Goal: Communication & Community: Answer question/provide support

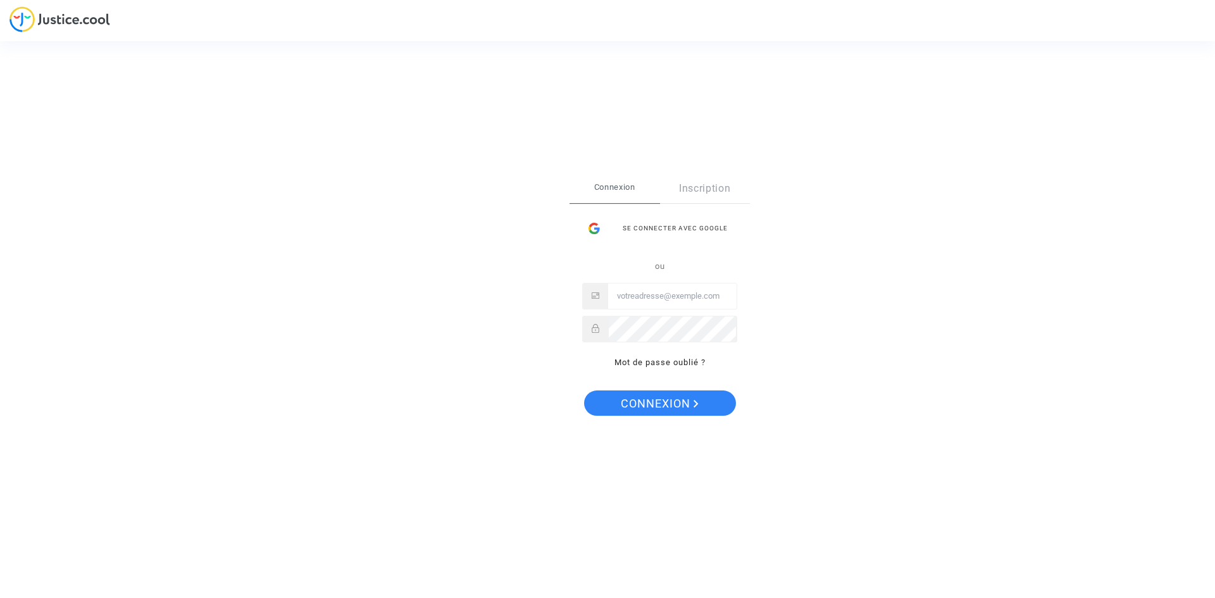
type input "[EMAIL_ADDRESS][DOMAIN_NAME]"
drag, startPoint x: 566, startPoint y: 458, endPoint x: 577, endPoint y: 452, distance: 13.0
click at [566, 458] on div "Se connecter Connexion Inscription Se connecter avec Google ou [EMAIL_ADDRESS][…" at bounding box center [607, 299] width 1215 height 598
click at [696, 405] on polygon "Connexion" at bounding box center [695, 404] width 4 height 8
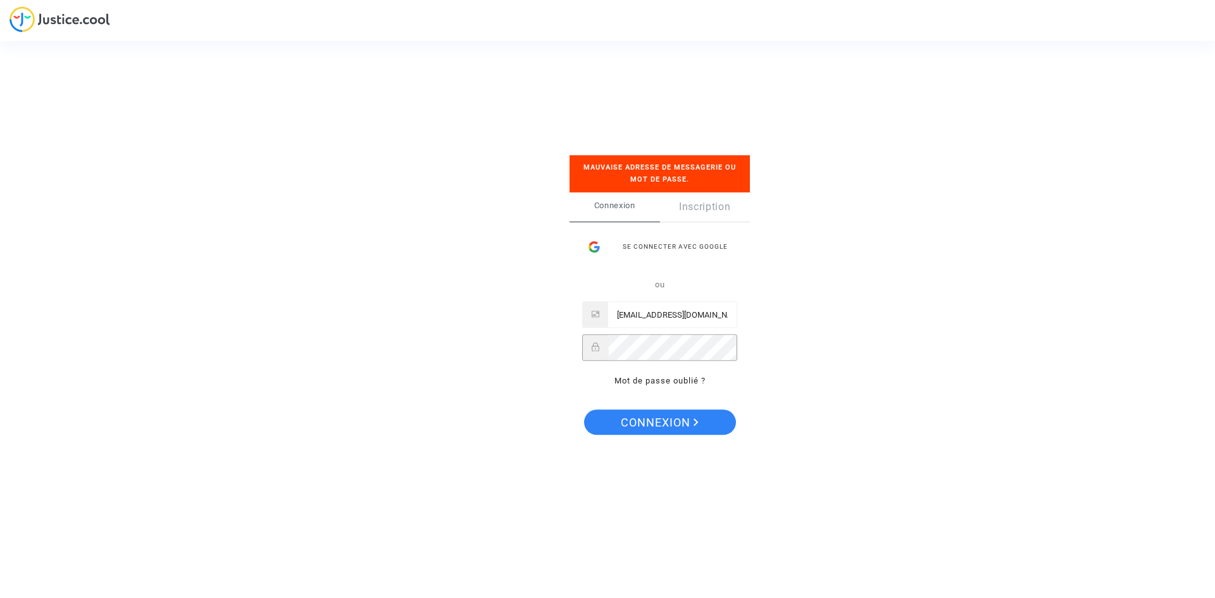
click at [555, 347] on div "Se connecter Mauvaise adresse de messagerie ou mot de passe. Connexion Inscript…" at bounding box center [607, 299] width 127 height 338
click at [710, 426] on button "Connexion" at bounding box center [660, 421] width 152 height 25
click at [459, 336] on div "Se connecter Mauvaise adresse de messagerie ou mot de passe. Connexion Inscript…" at bounding box center [607, 299] width 1215 height 598
click at [584, 409] on button "Connexion" at bounding box center [660, 421] width 152 height 25
click at [654, 247] on div "Se connecter avec Google" at bounding box center [659, 246] width 155 height 25
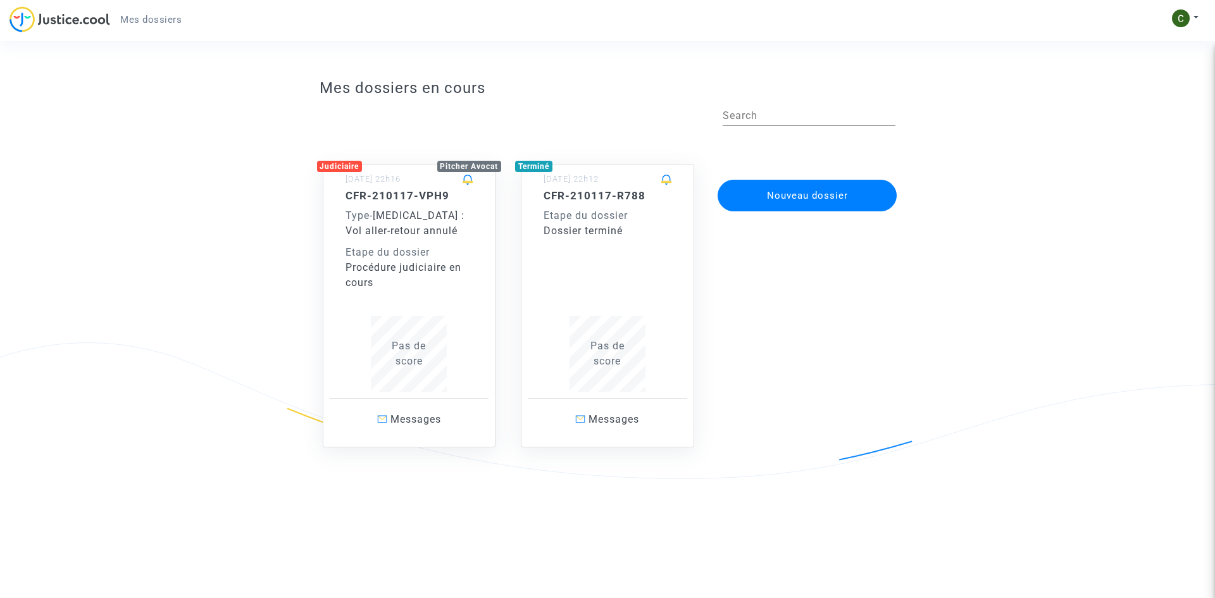
click at [413, 354] on span "Pas de score" at bounding box center [409, 353] width 34 height 27
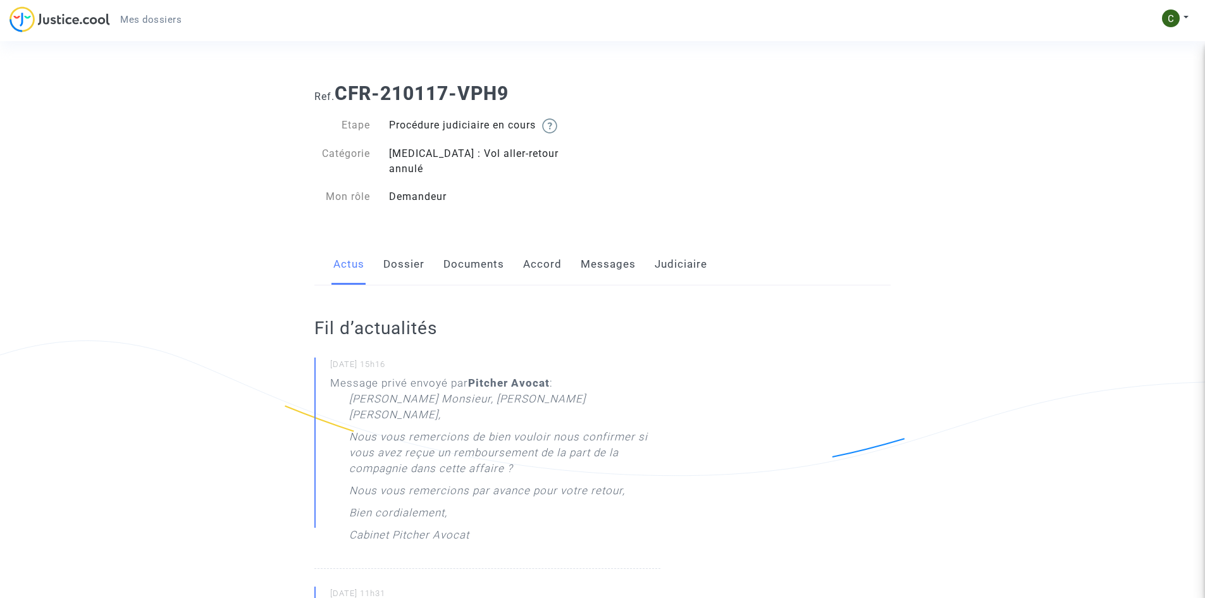
click at [457, 429] on p "Nous vous remercions de bien vouloir nous confirmer si vous avez reçue un rembo…" at bounding box center [504, 456] width 311 height 54
click at [601, 251] on link "Messages" at bounding box center [608, 265] width 55 height 42
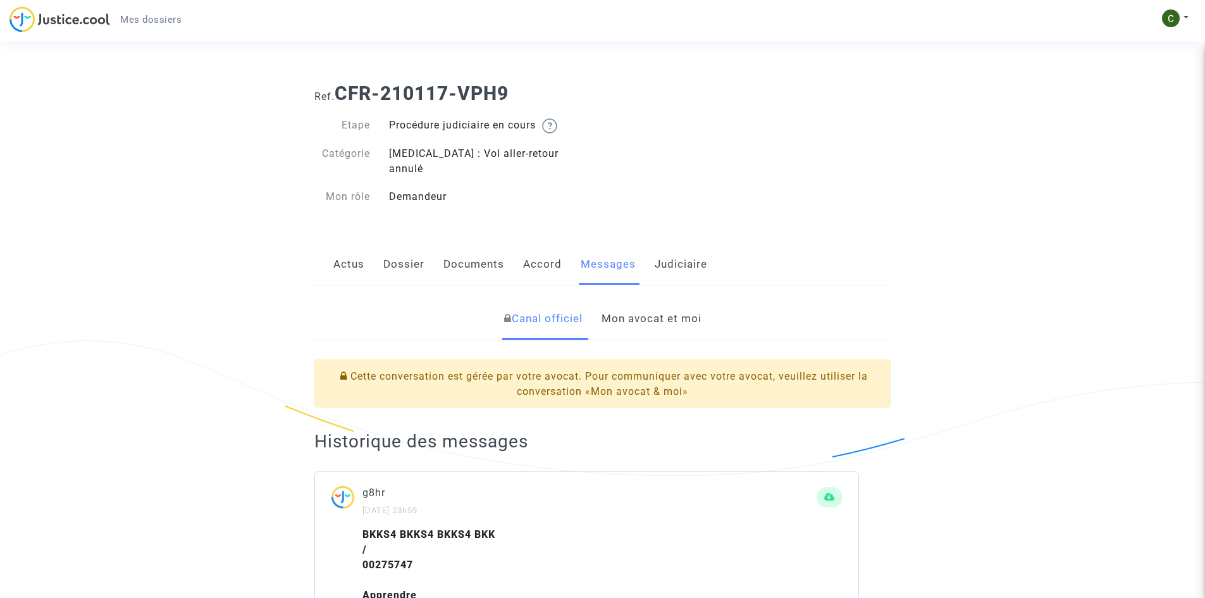
click at [669, 305] on link "Mon avocat et moi" at bounding box center [652, 319] width 100 height 42
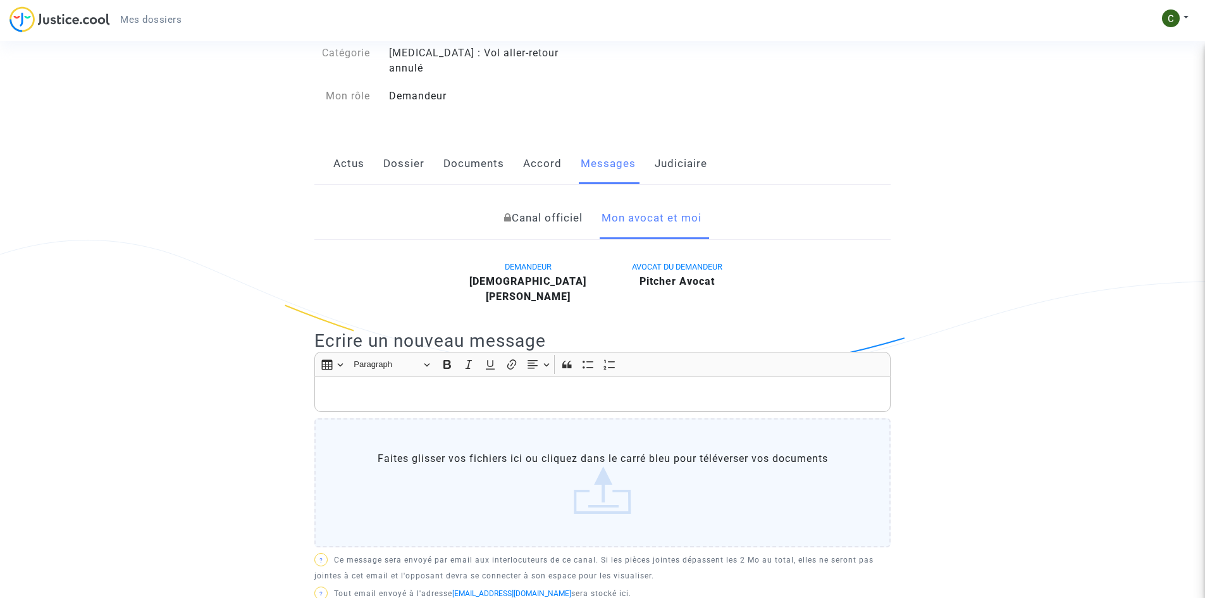
scroll to position [127, 0]
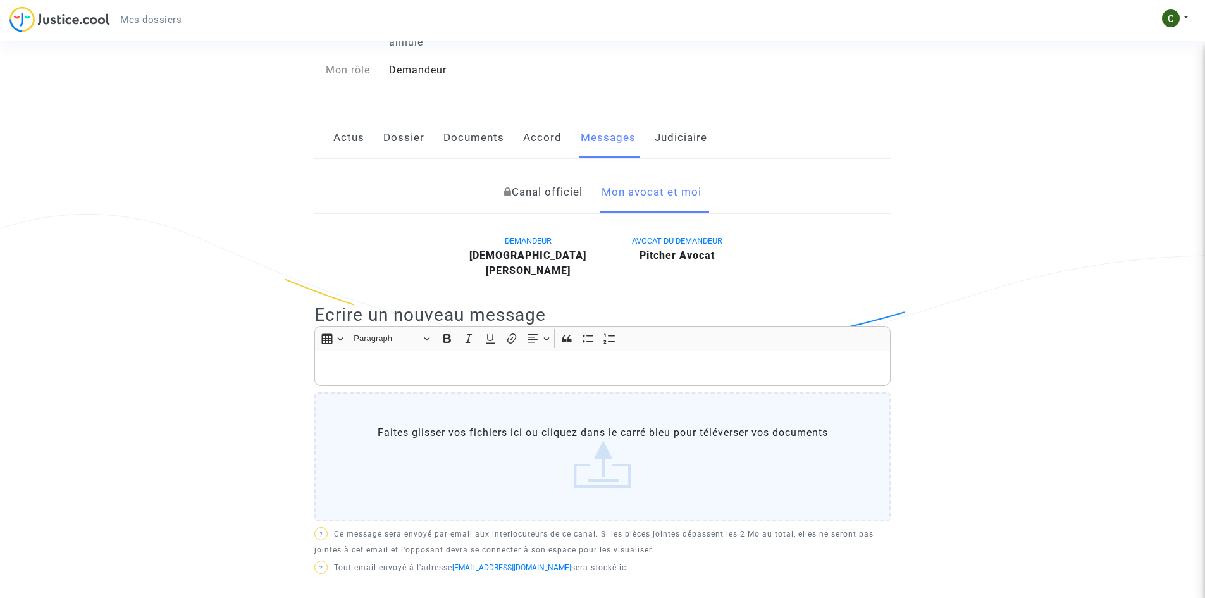
click at [530, 361] on p "Rich Text Editor, main" at bounding box center [602, 369] width 563 height 16
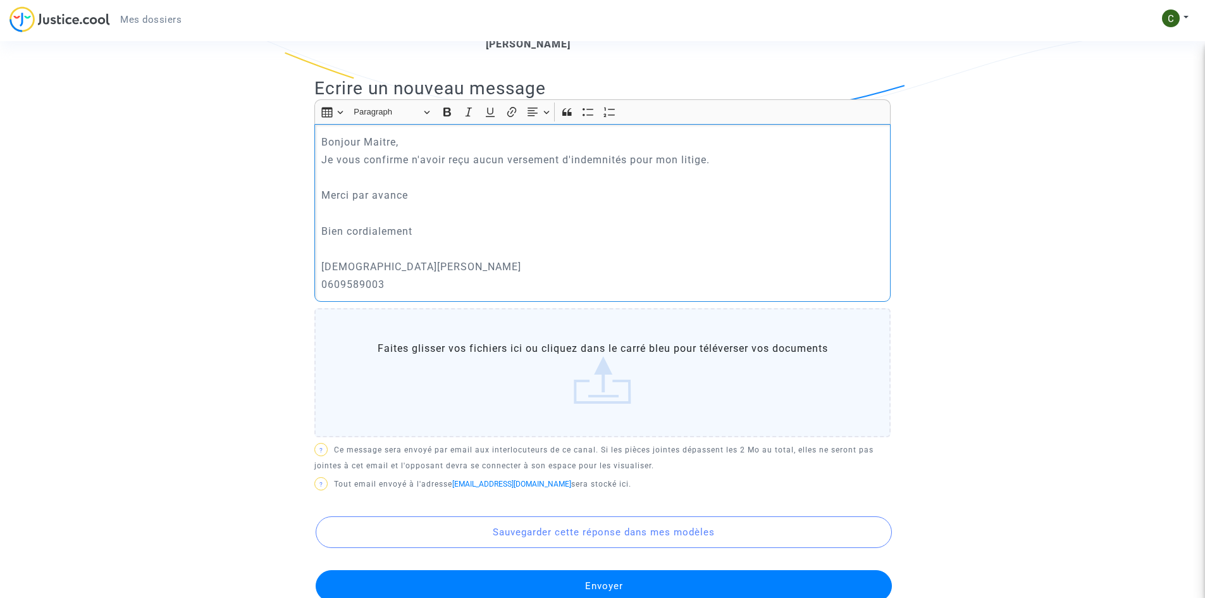
scroll to position [380, 0]
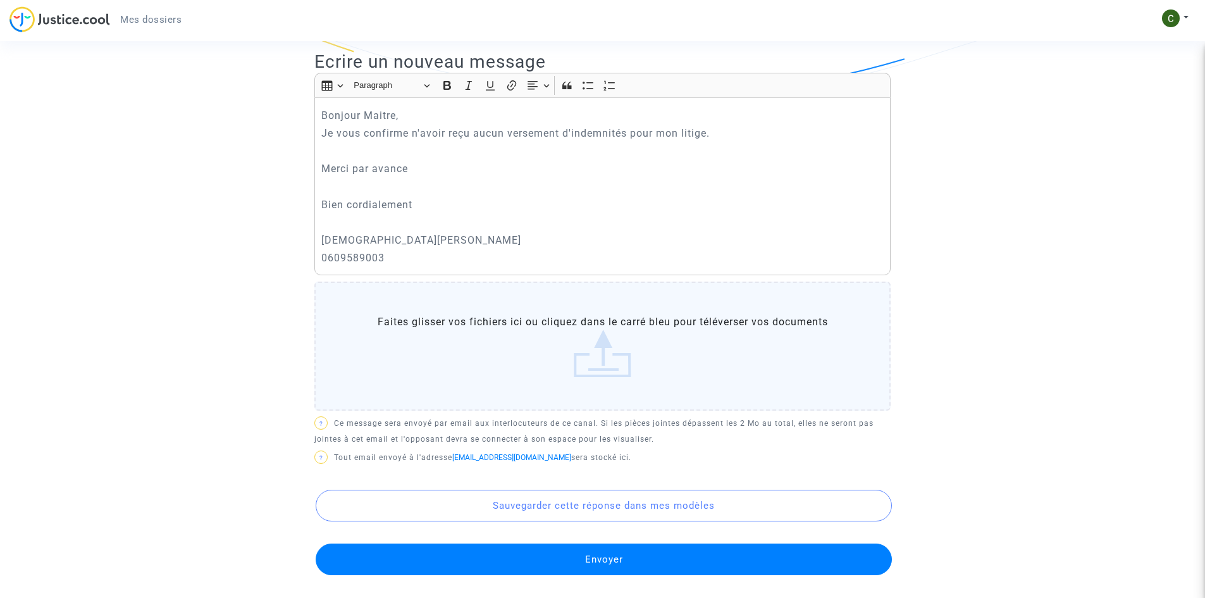
click at [647, 543] on button "Envoyer" at bounding box center [604, 559] width 576 height 32
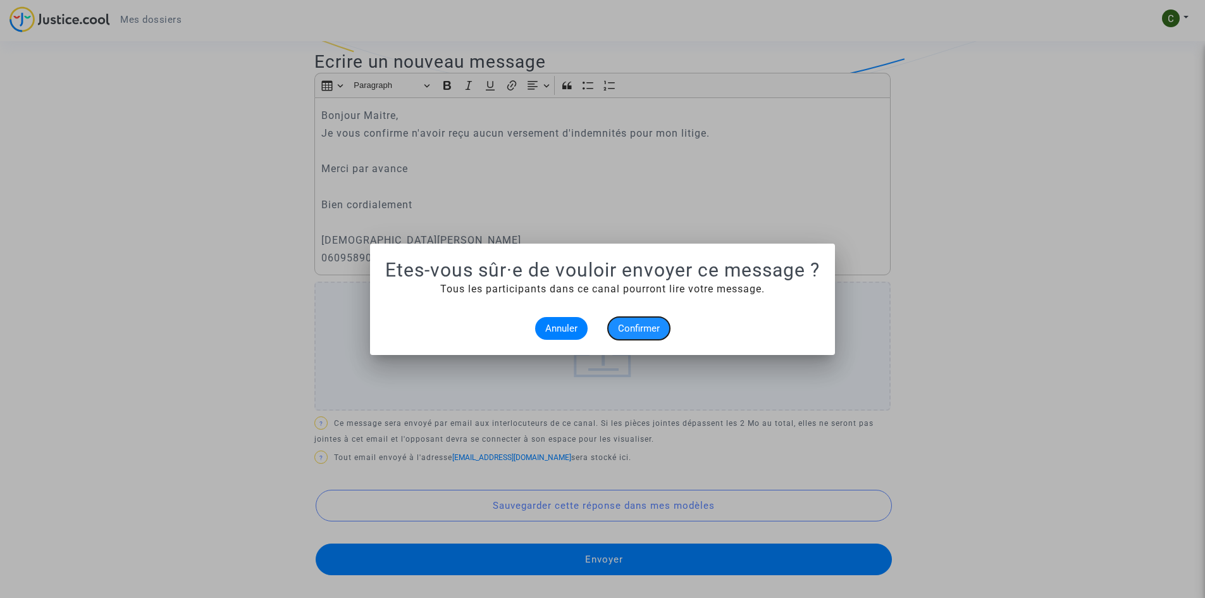
click at [639, 321] on button "Confirmer" at bounding box center [639, 328] width 62 height 23
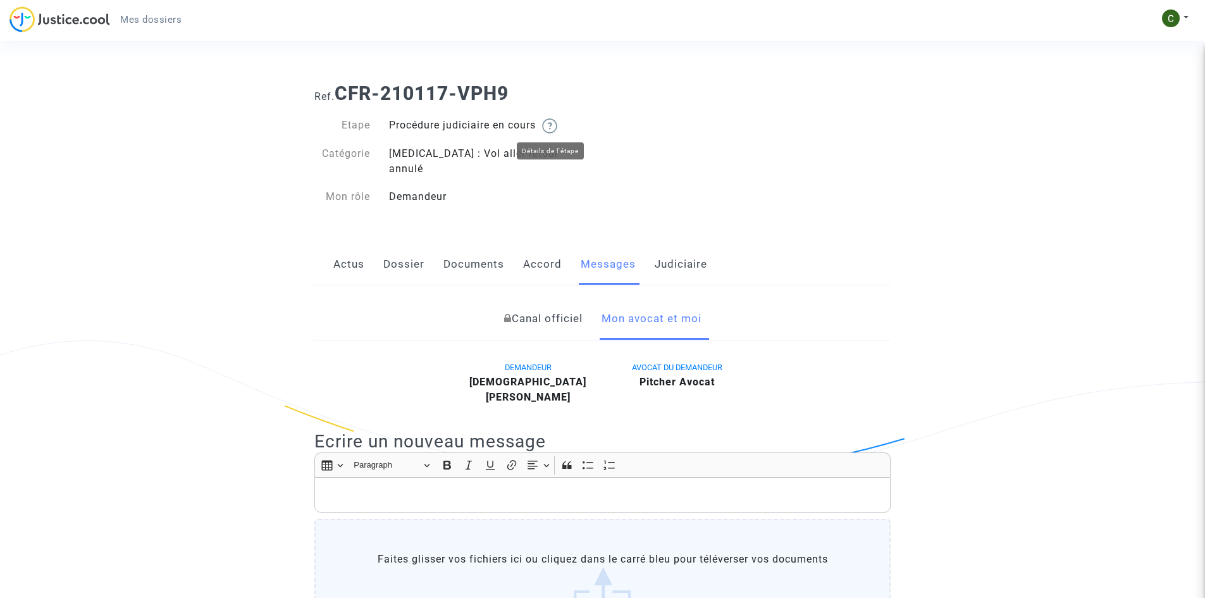
click at [557, 125] on img at bounding box center [549, 125] width 15 height 15
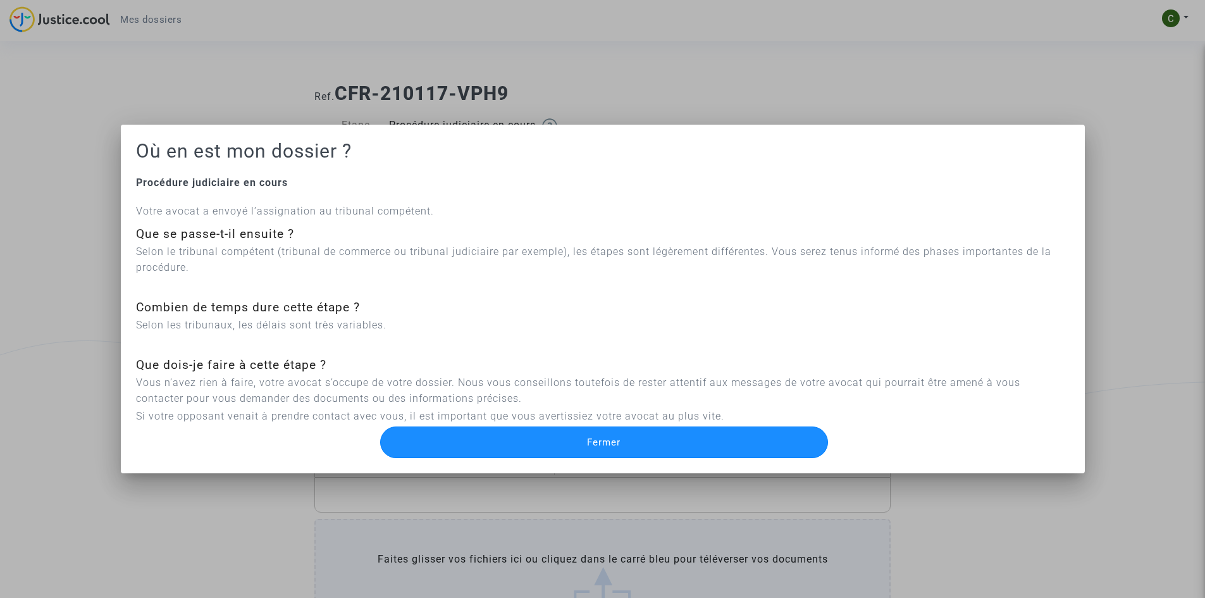
click at [633, 442] on button "Fermer" at bounding box center [604, 442] width 448 height 32
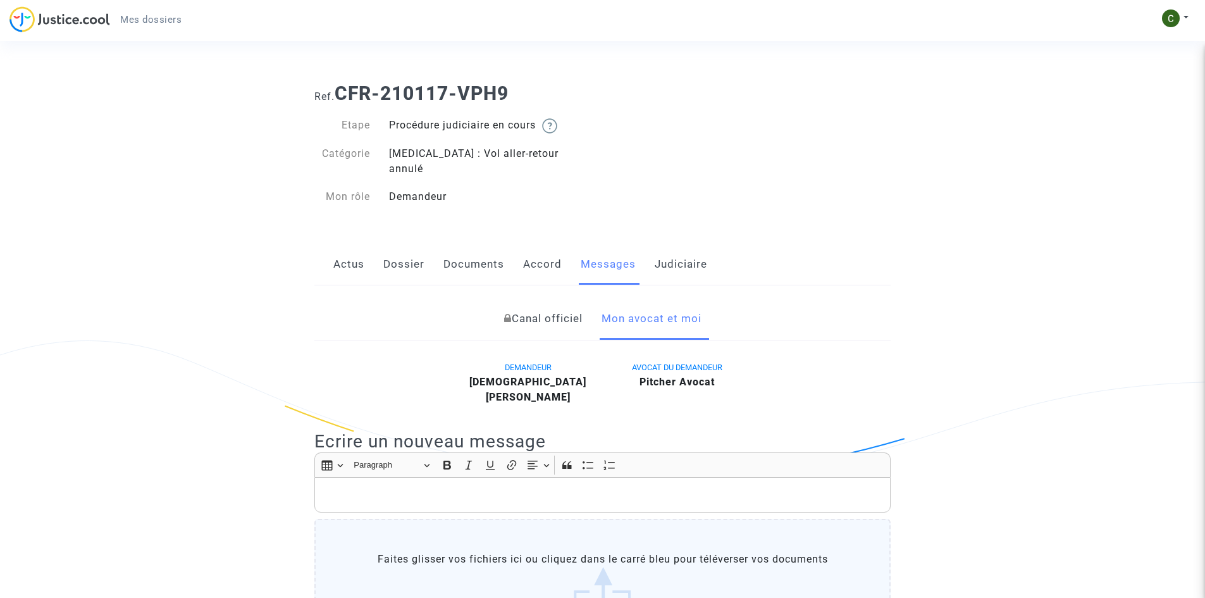
click at [677, 252] on link "Judiciaire" at bounding box center [681, 265] width 53 height 42
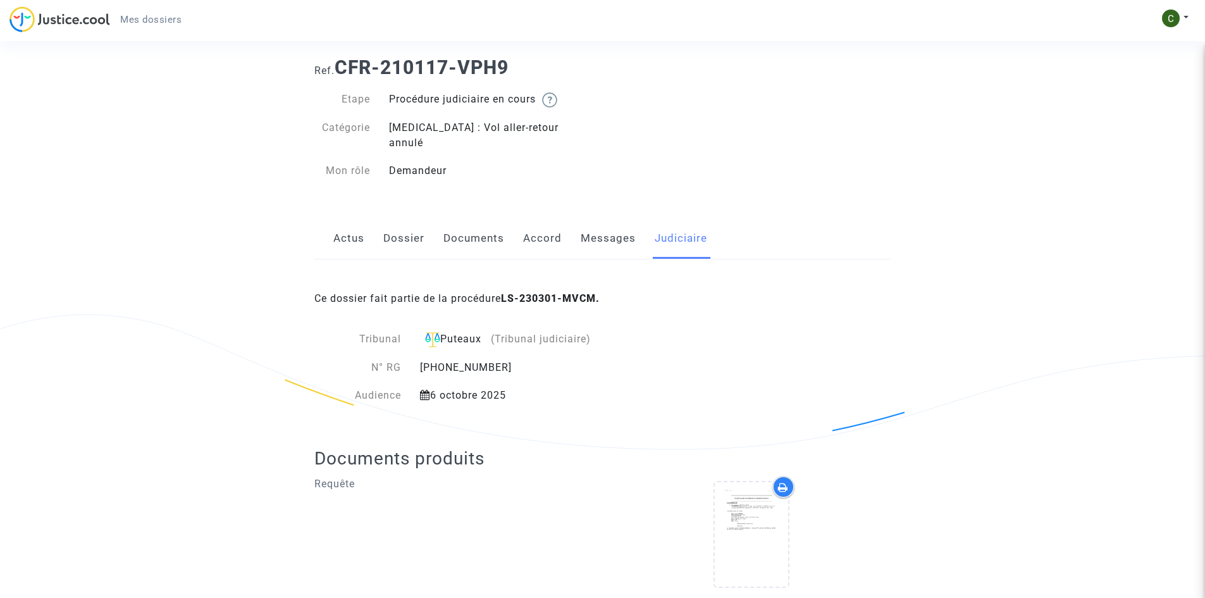
scroll to position [49, 0]
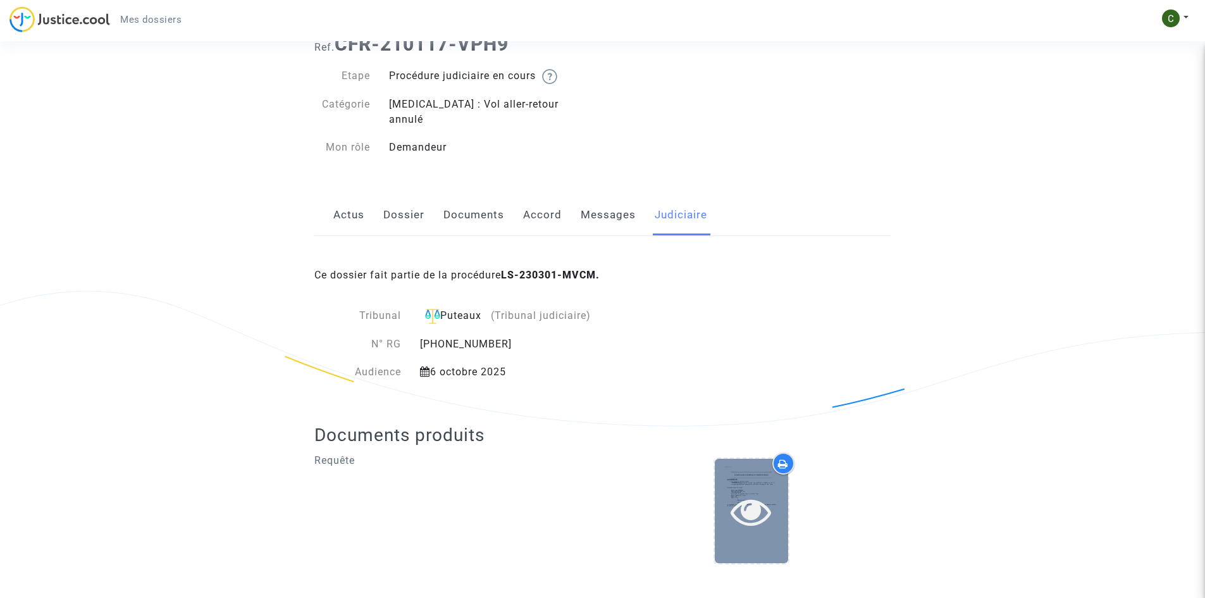
click at [752, 491] on icon at bounding box center [751, 511] width 41 height 40
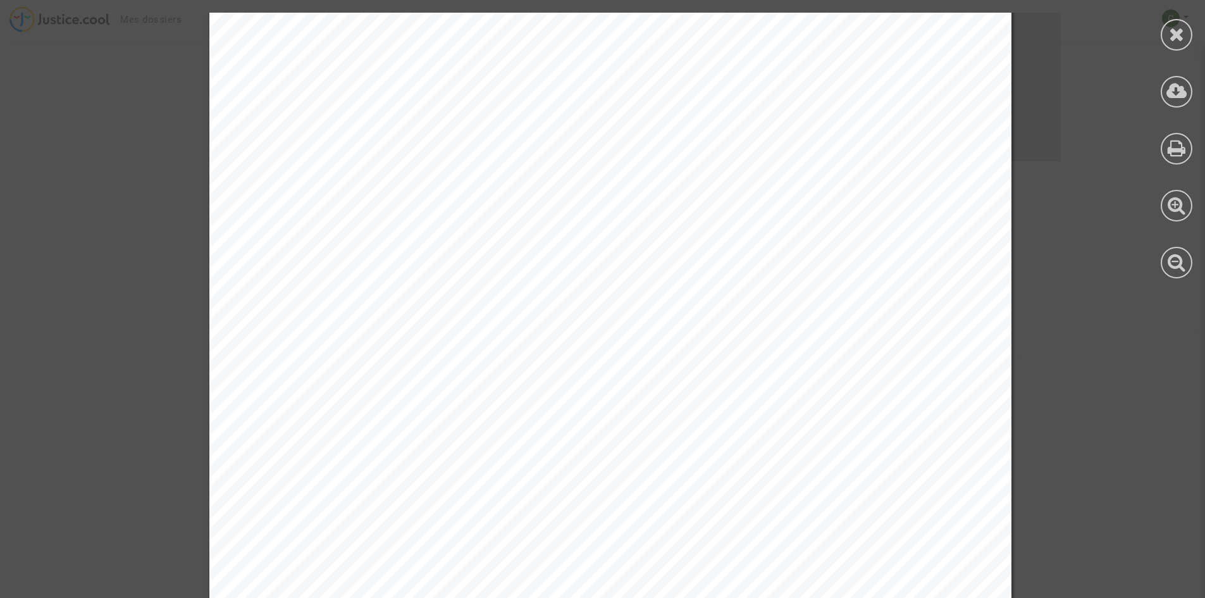
scroll to position [56023, 0]
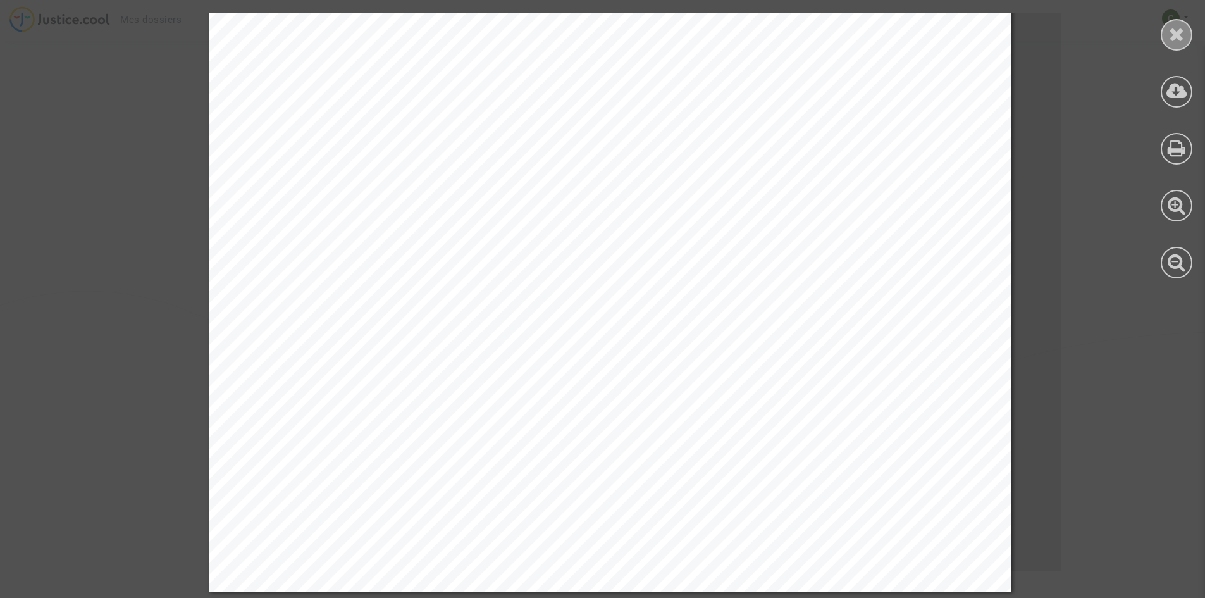
click at [1175, 34] on icon at bounding box center [1177, 34] width 16 height 19
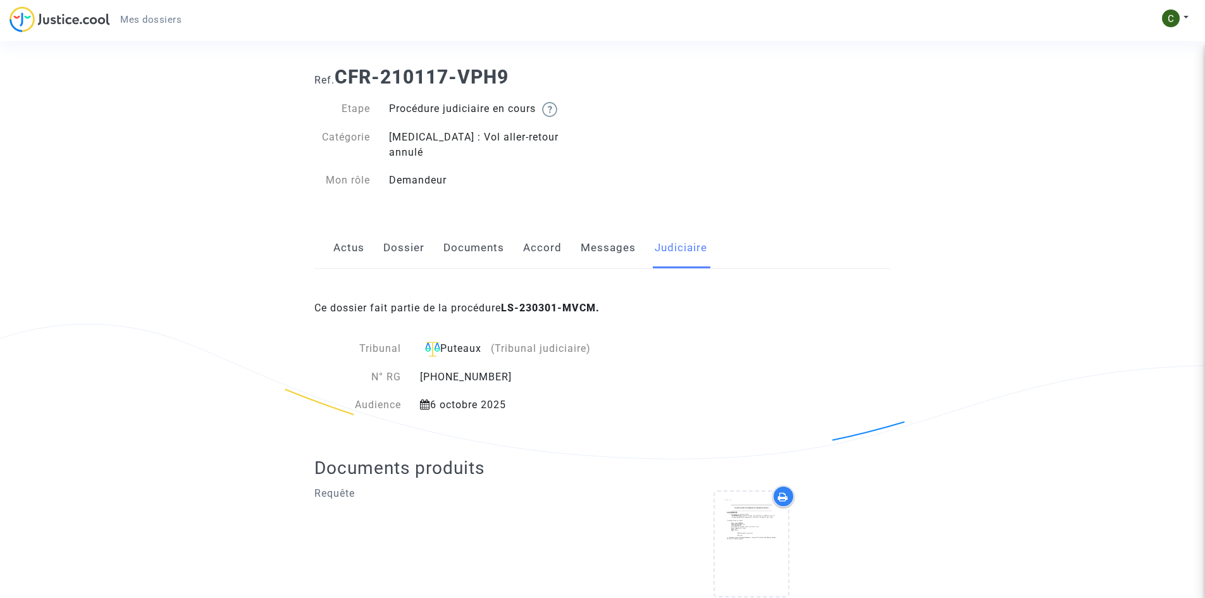
scroll to position [0, 0]
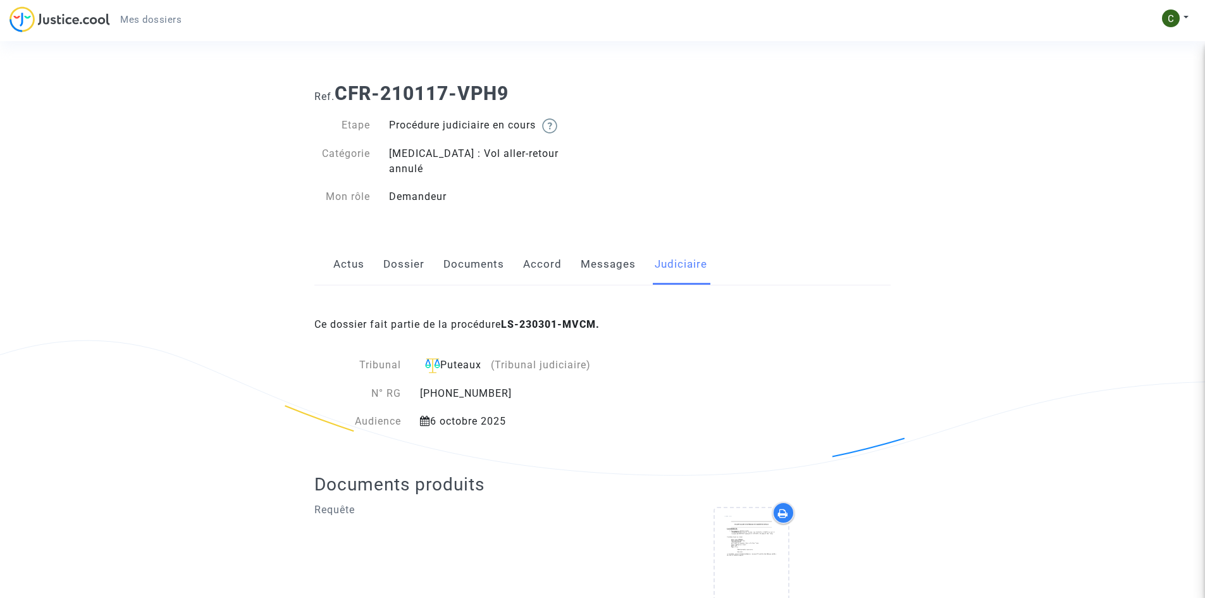
click at [157, 15] on span "Mes dossiers" at bounding box center [150, 19] width 61 height 11
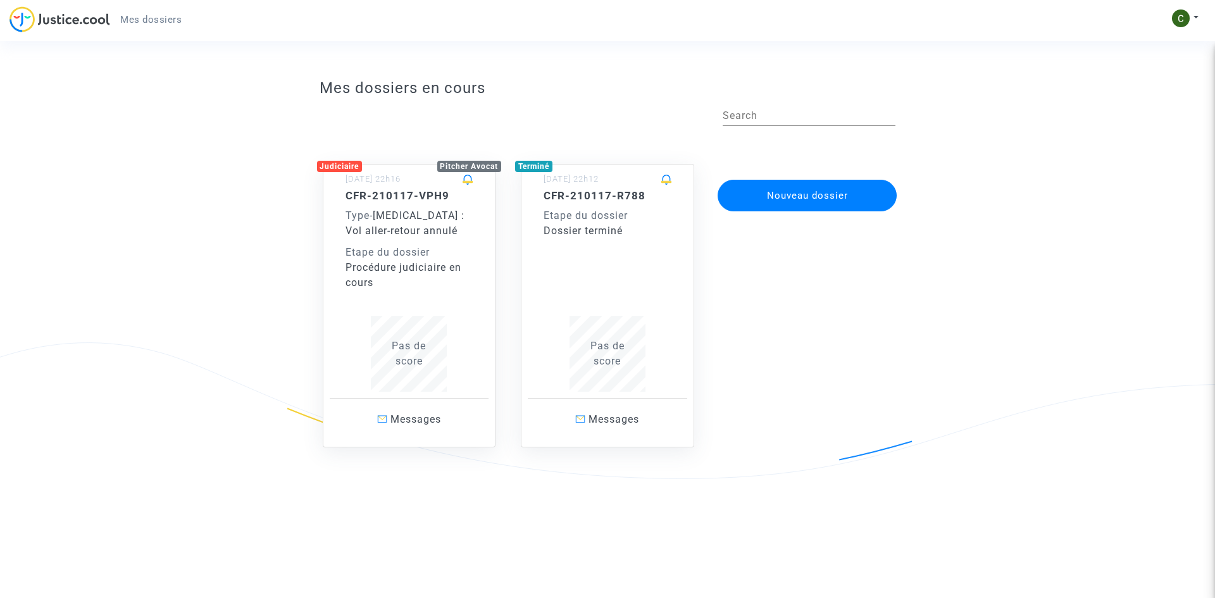
click at [600, 344] on span "Pas de score" at bounding box center [607, 353] width 34 height 27
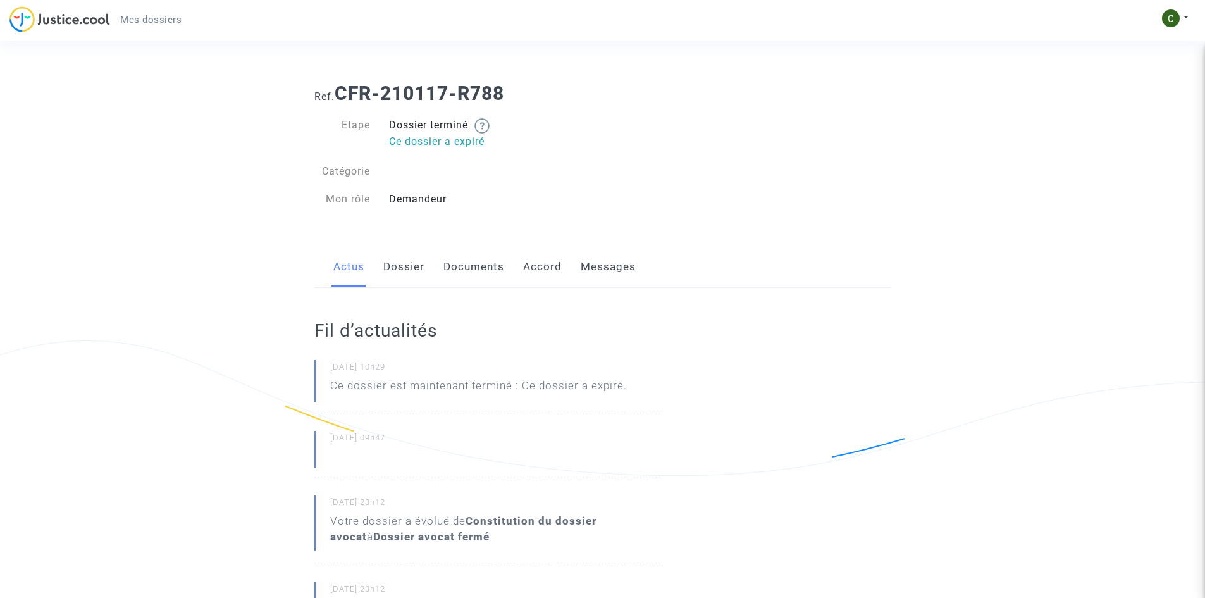
click at [411, 271] on link "Dossier" at bounding box center [403, 267] width 41 height 42
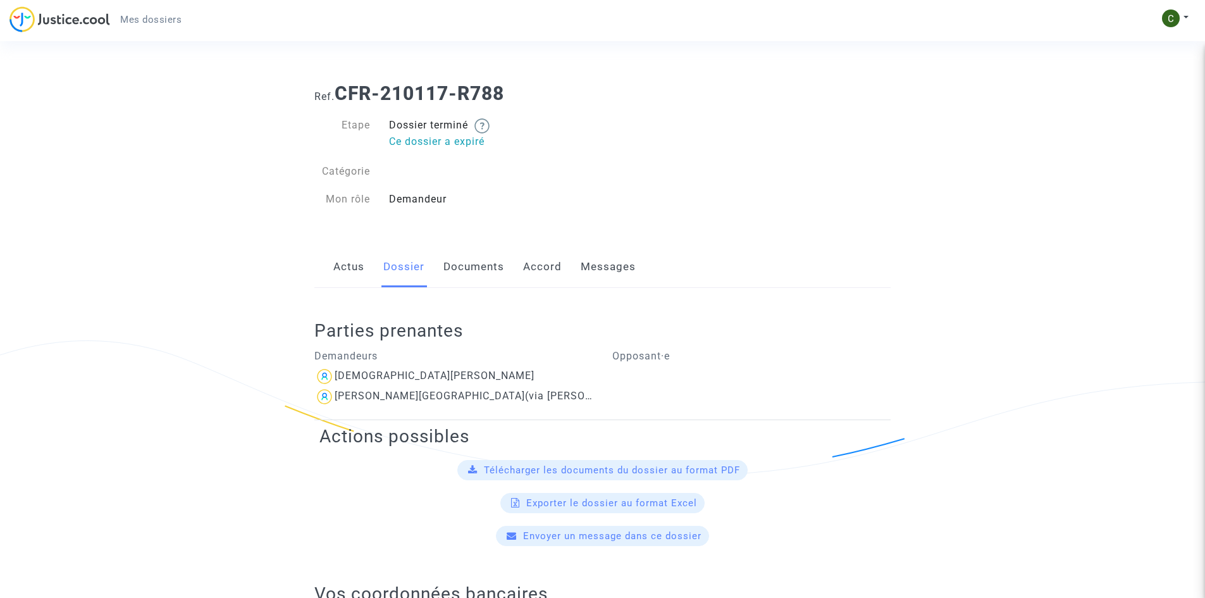
click at [469, 271] on link "Documents" at bounding box center [473, 267] width 61 height 42
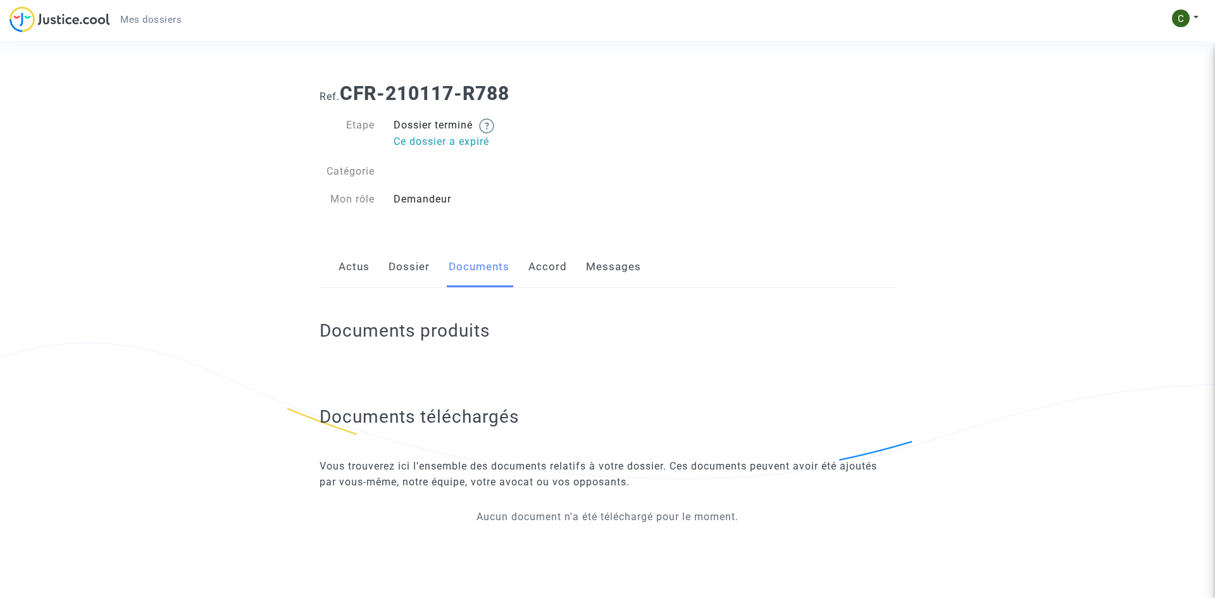
click at [552, 267] on link "Accord" at bounding box center [547, 267] width 39 height 42
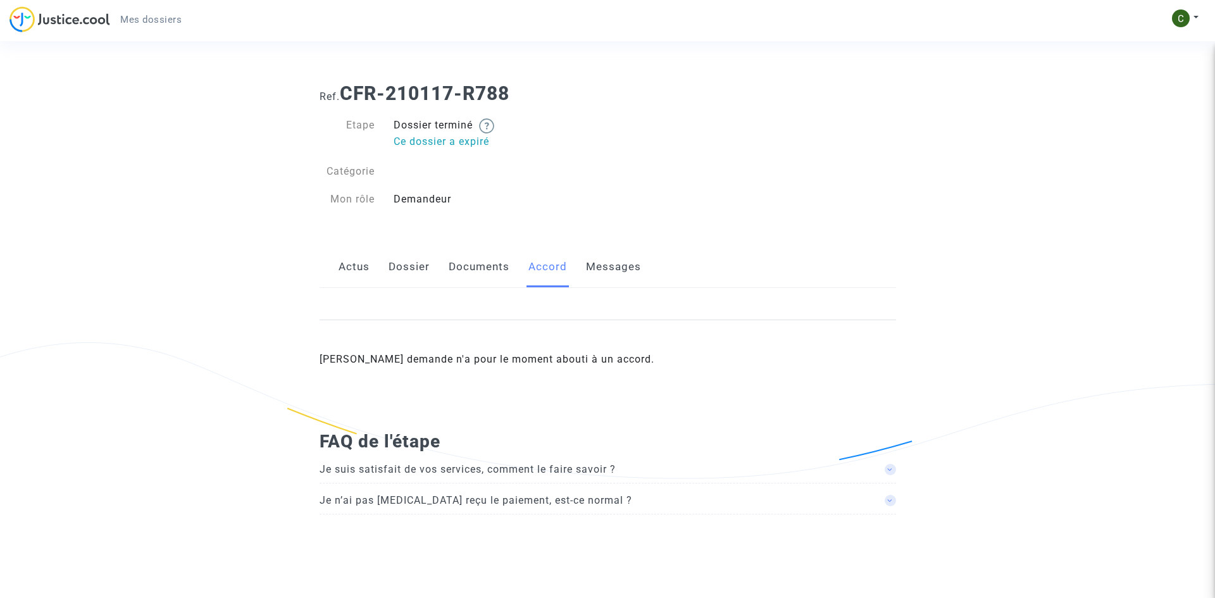
click at [617, 273] on link "Messages" at bounding box center [613, 267] width 55 height 42
